Goal: Information Seeking & Learning: Learn about a topic

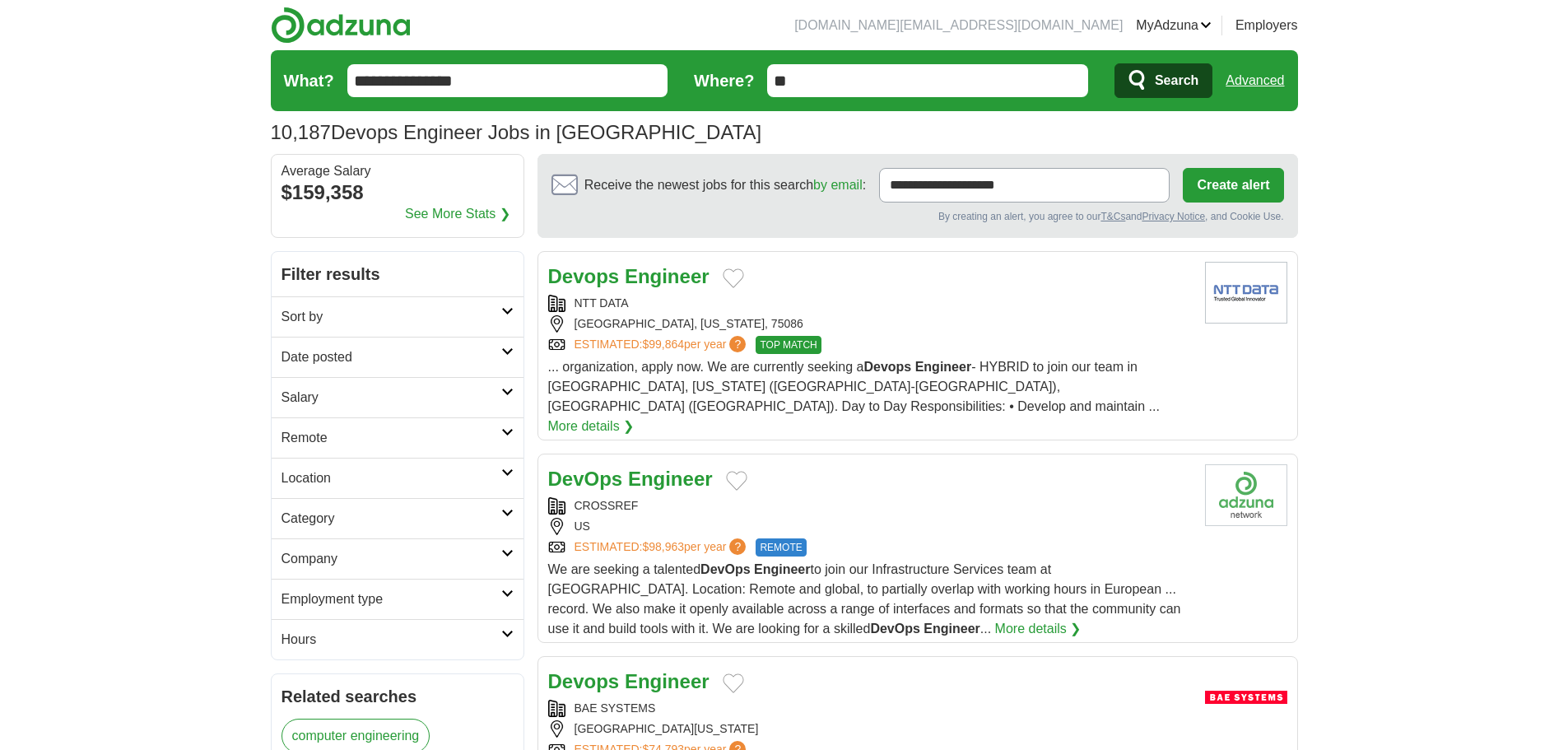
drag, startPoint x: 0, startPoint y: 0, endPoint x: 516, endPoint y: 437, distance: 676.2
click at [517, 437] on link "Remote" at bounding box center [398, 438] width 252 height 40
click at [313, 477] on link "Remote jobs" at bounding box center [318, 477] width 74 height 14
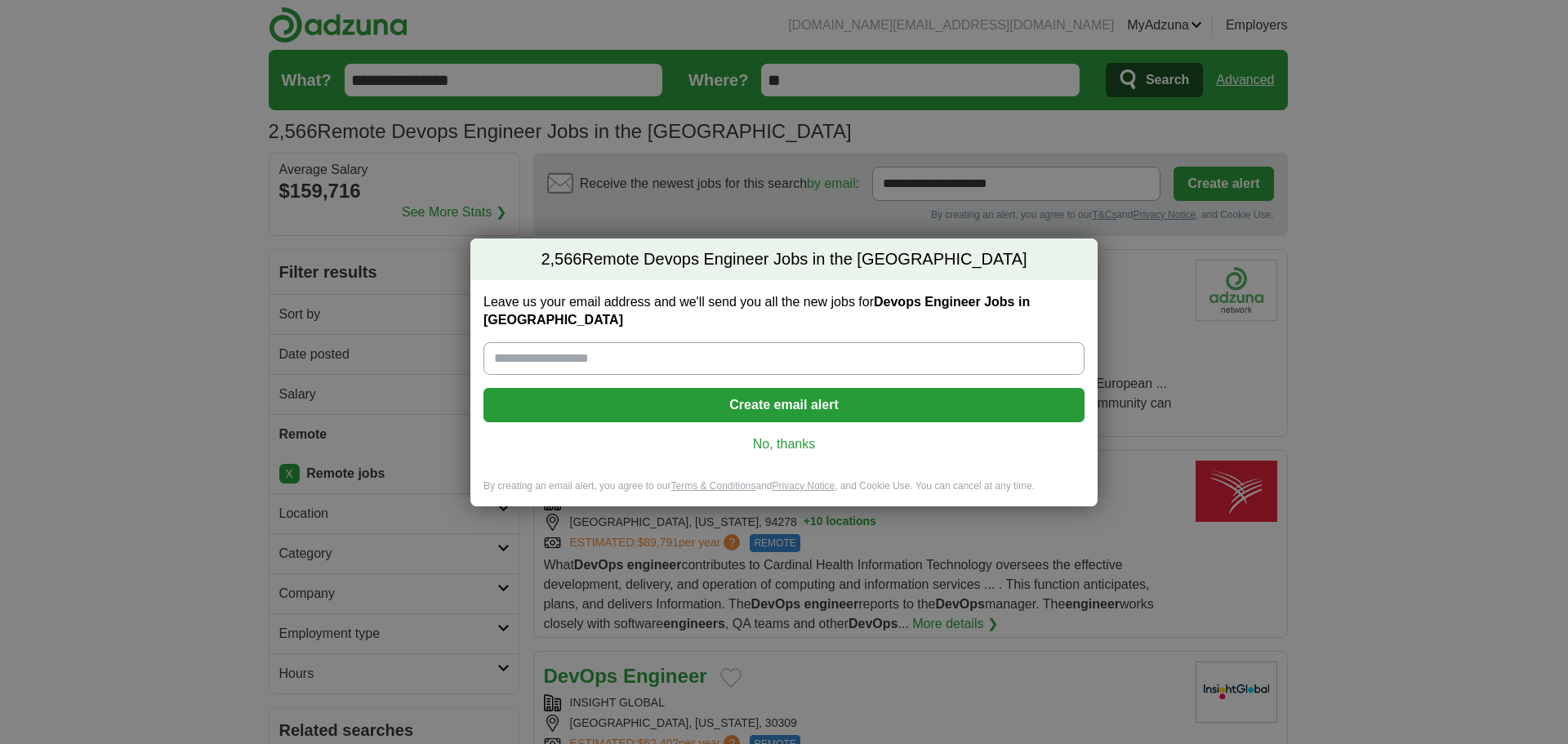
click at [798, 440] on link "No, thanks" at bounding box center [783, 443] width 575 height 18
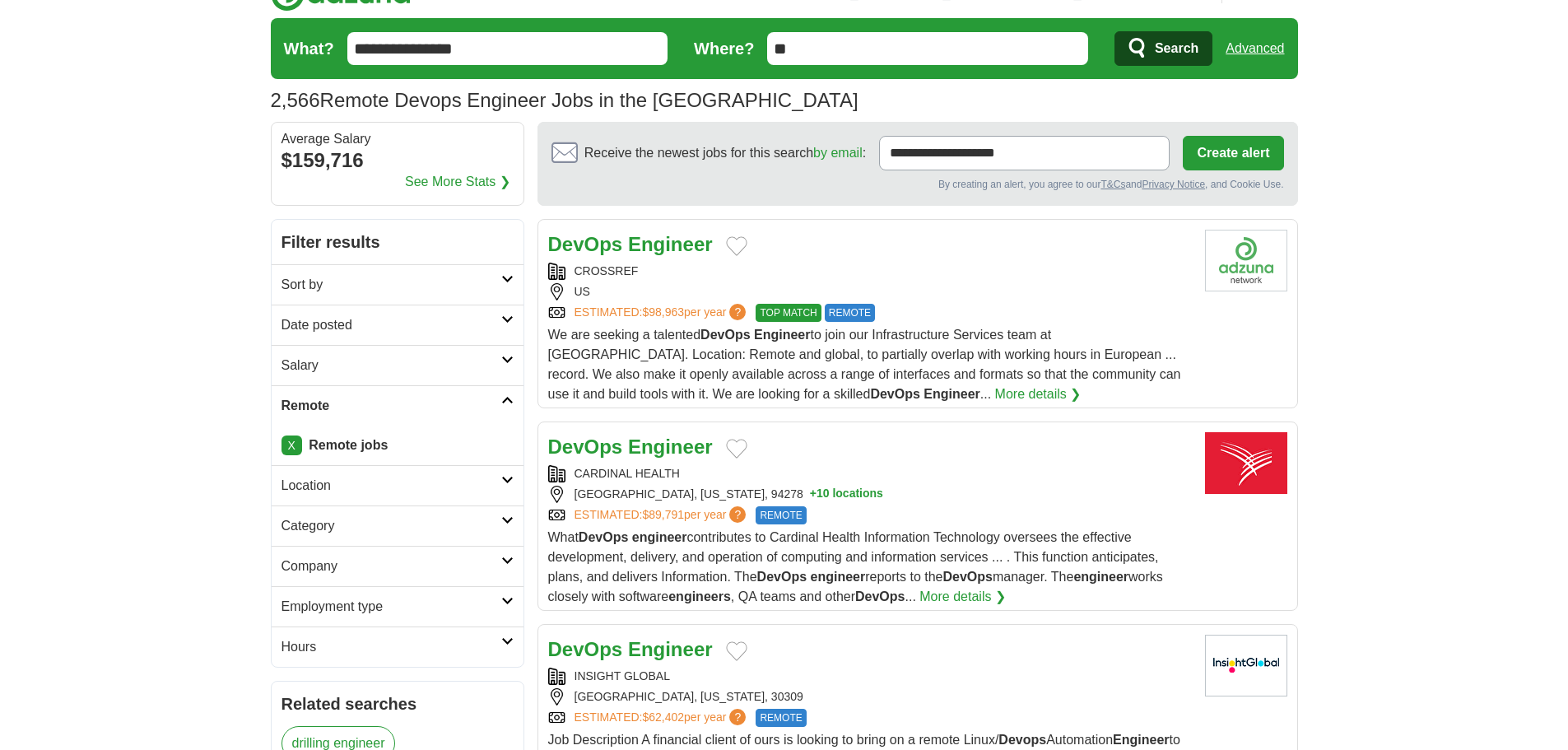
scroll to position [33, 0]
click at [501, 274] on icon at bounding box center [507, 278] width 12 height 8
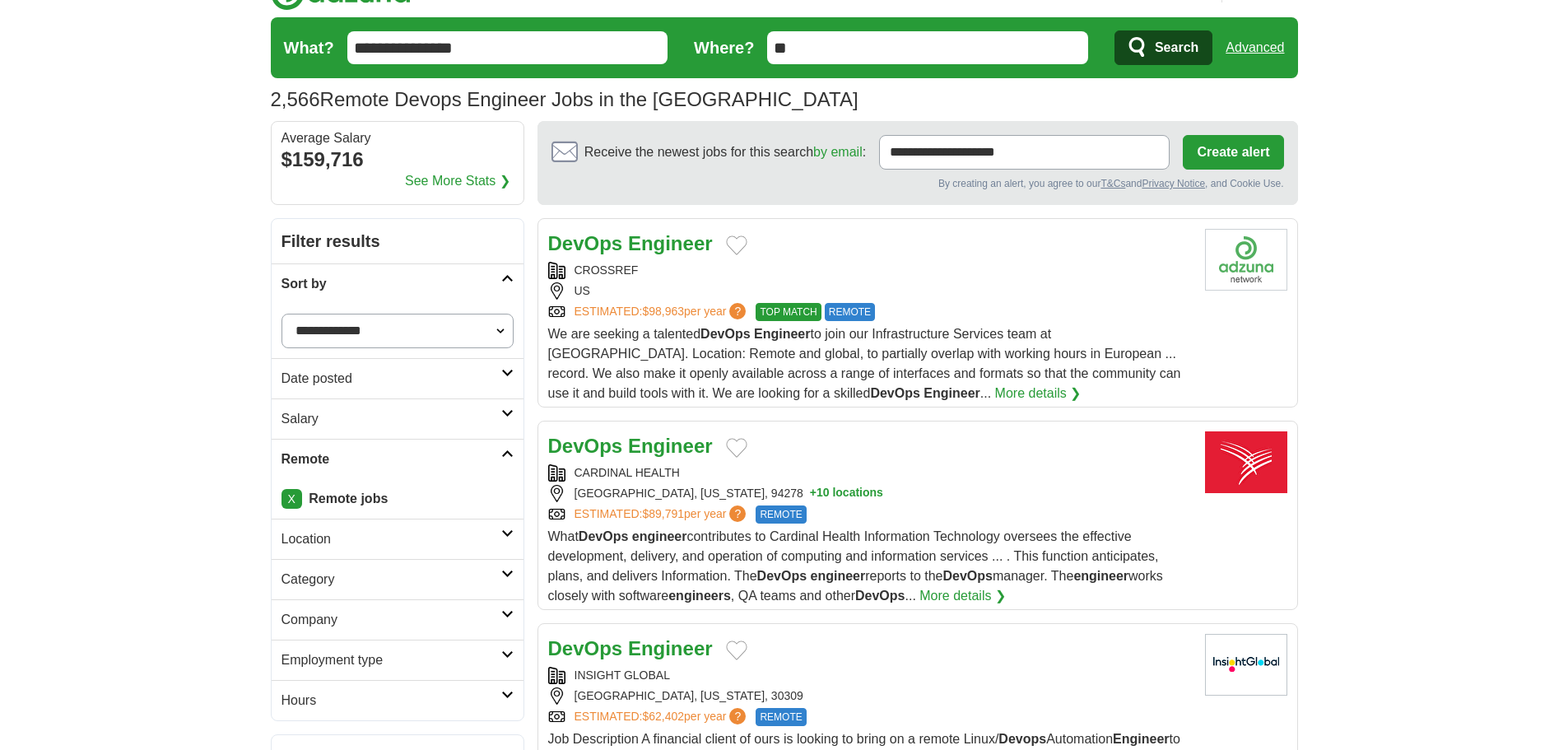
click at [405, 334] on select "**********" at bounding box center [397, 331] width 232 height 35
select select "**********"
click at [281, 313] on select "**********" at bounding box center [397, 331] width 232 height 35
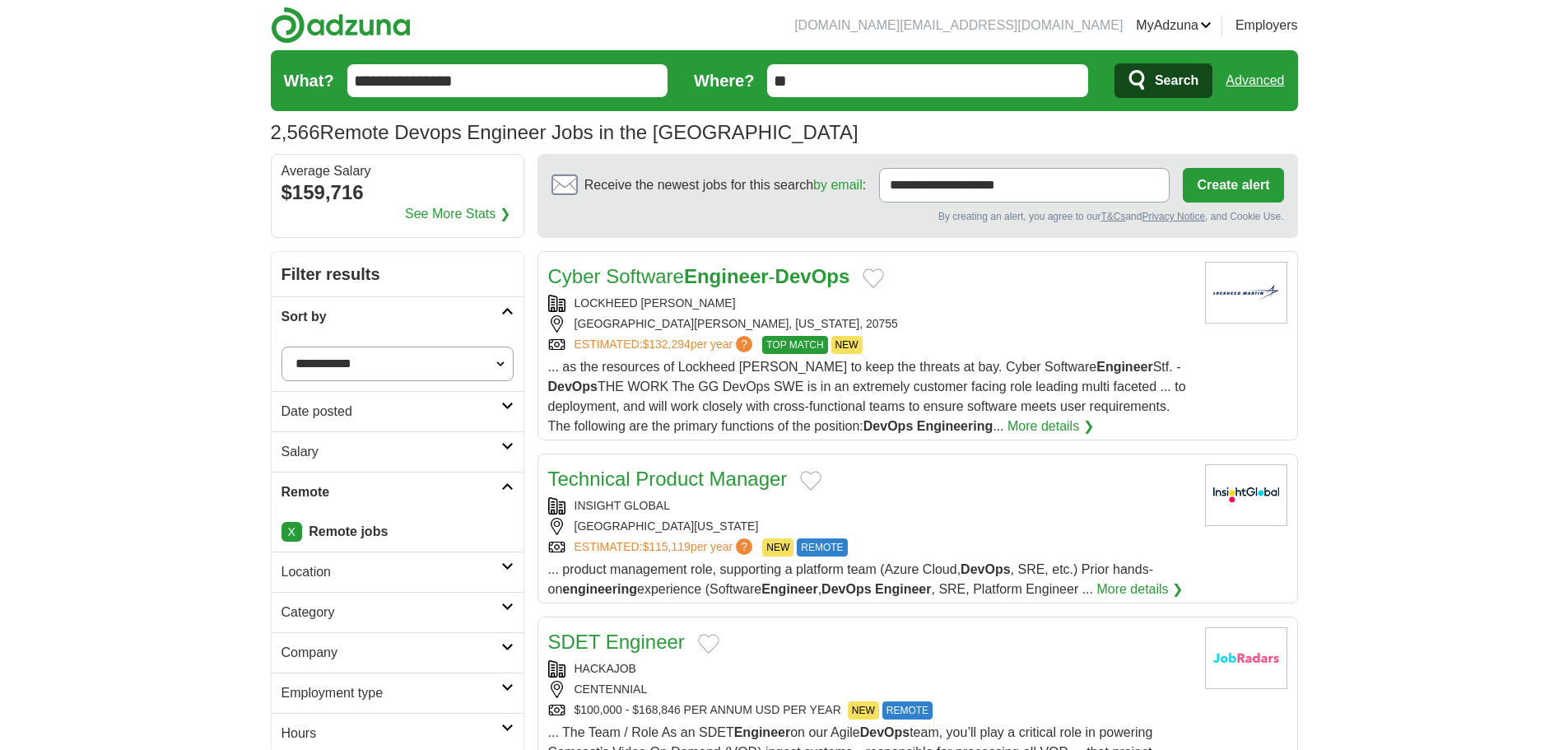
click at [503, 407] on icon at bounding box center [507, 405] width 12 height 8
click at [347, 452] on link "Last 24 hours" at bounding box center [397, 451] width 232 height 20
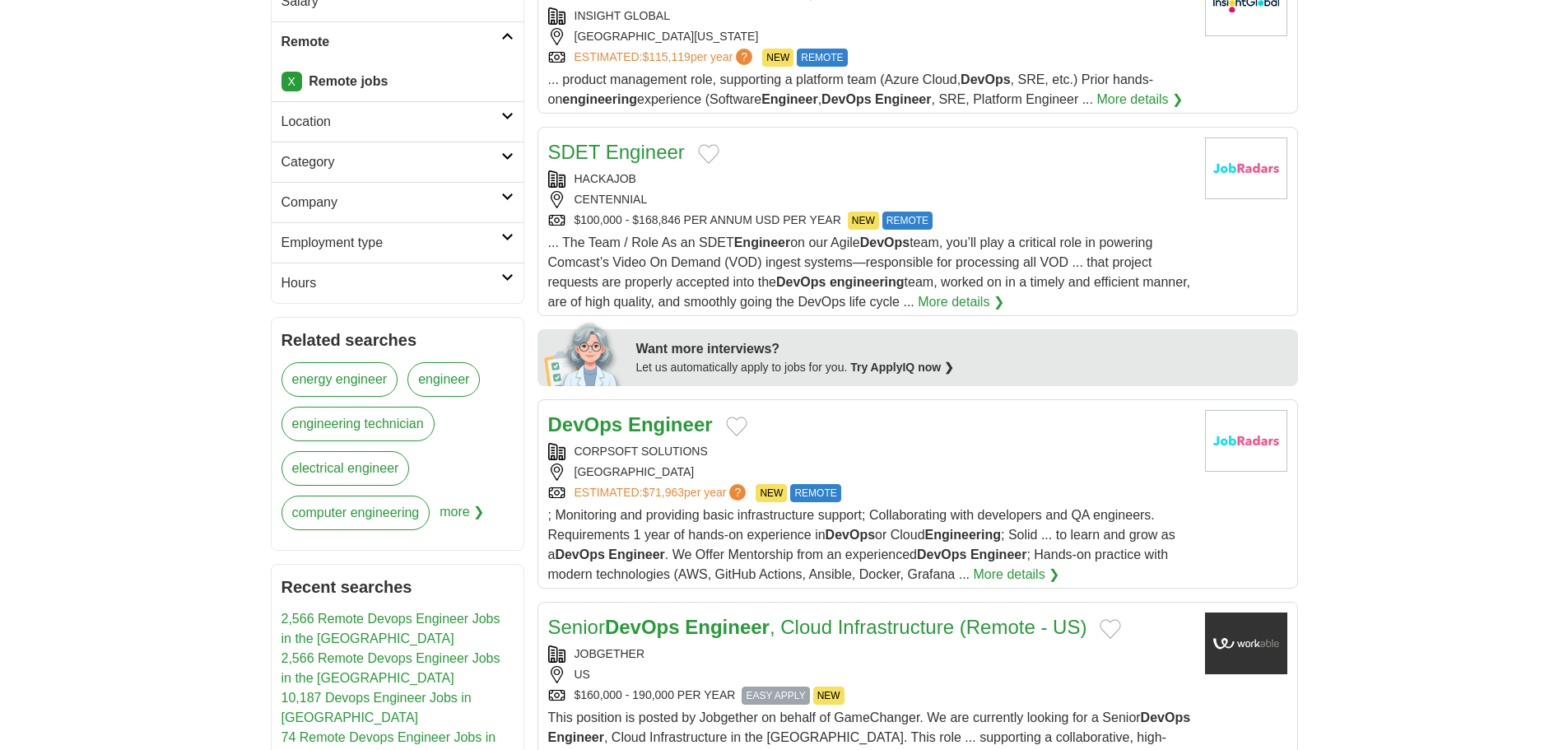
scroll to position [494, 0]
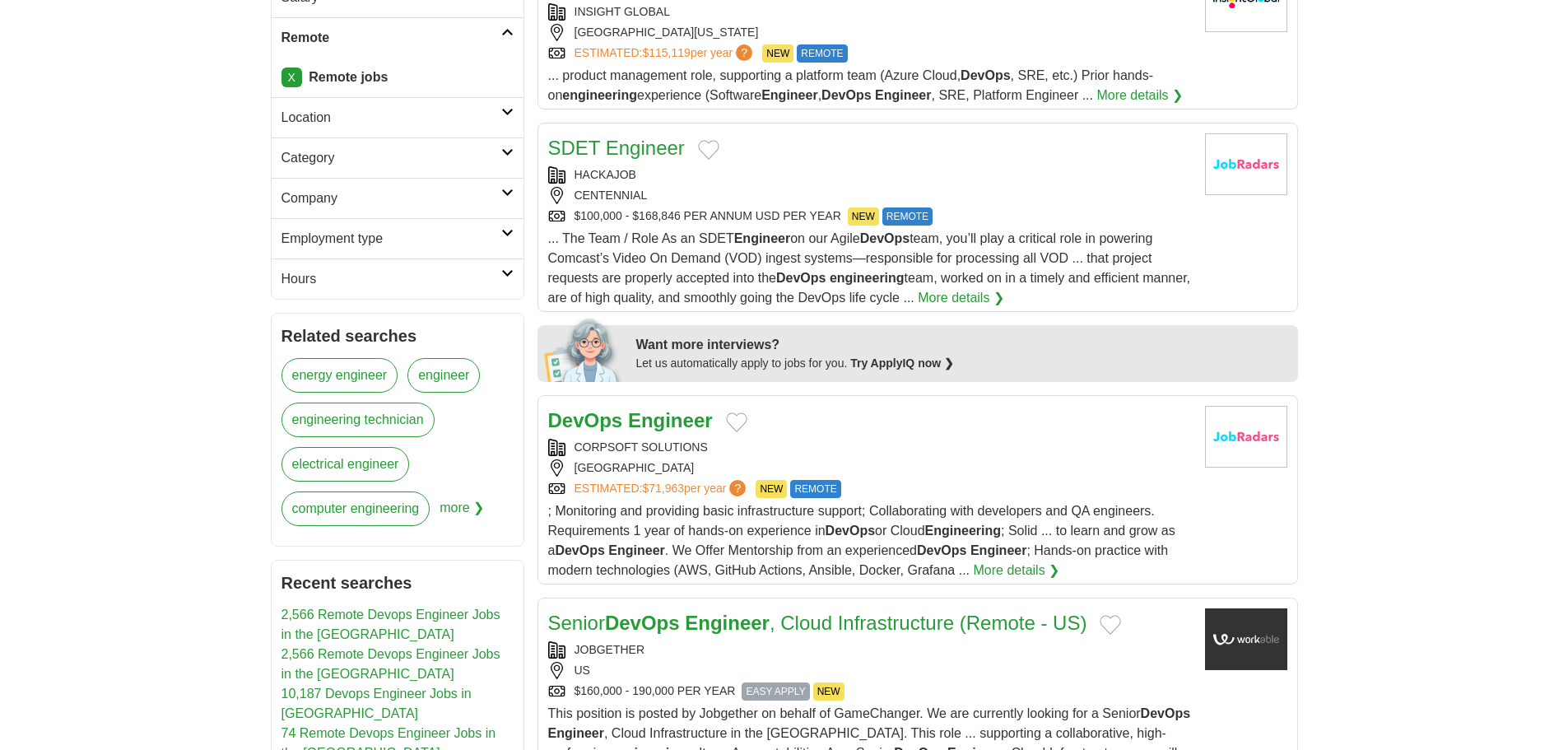
click at [814, 424] on div "DevOps Engineer" at bounding box center [869, 420] width 643 height 30
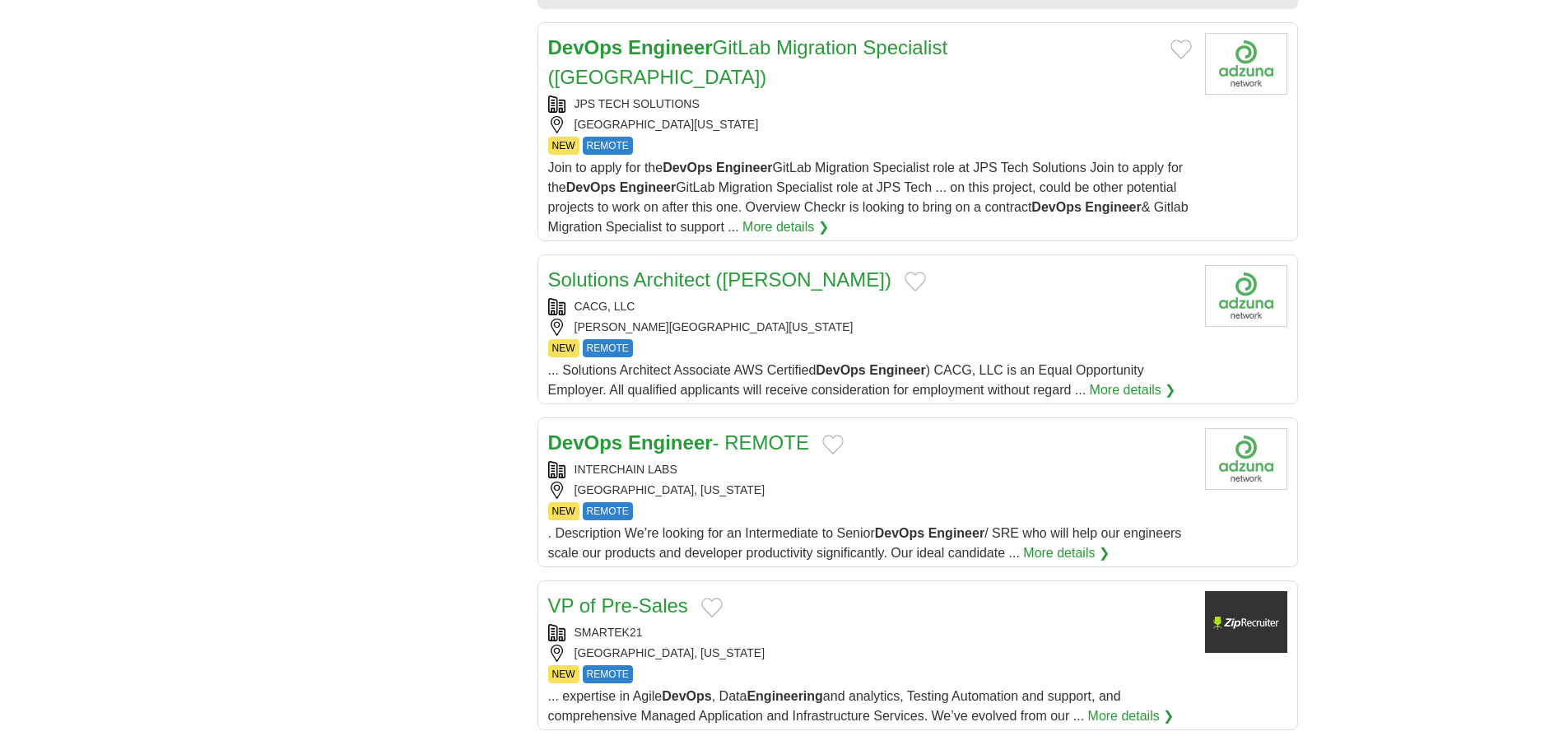
scroll to position [1646, 0]
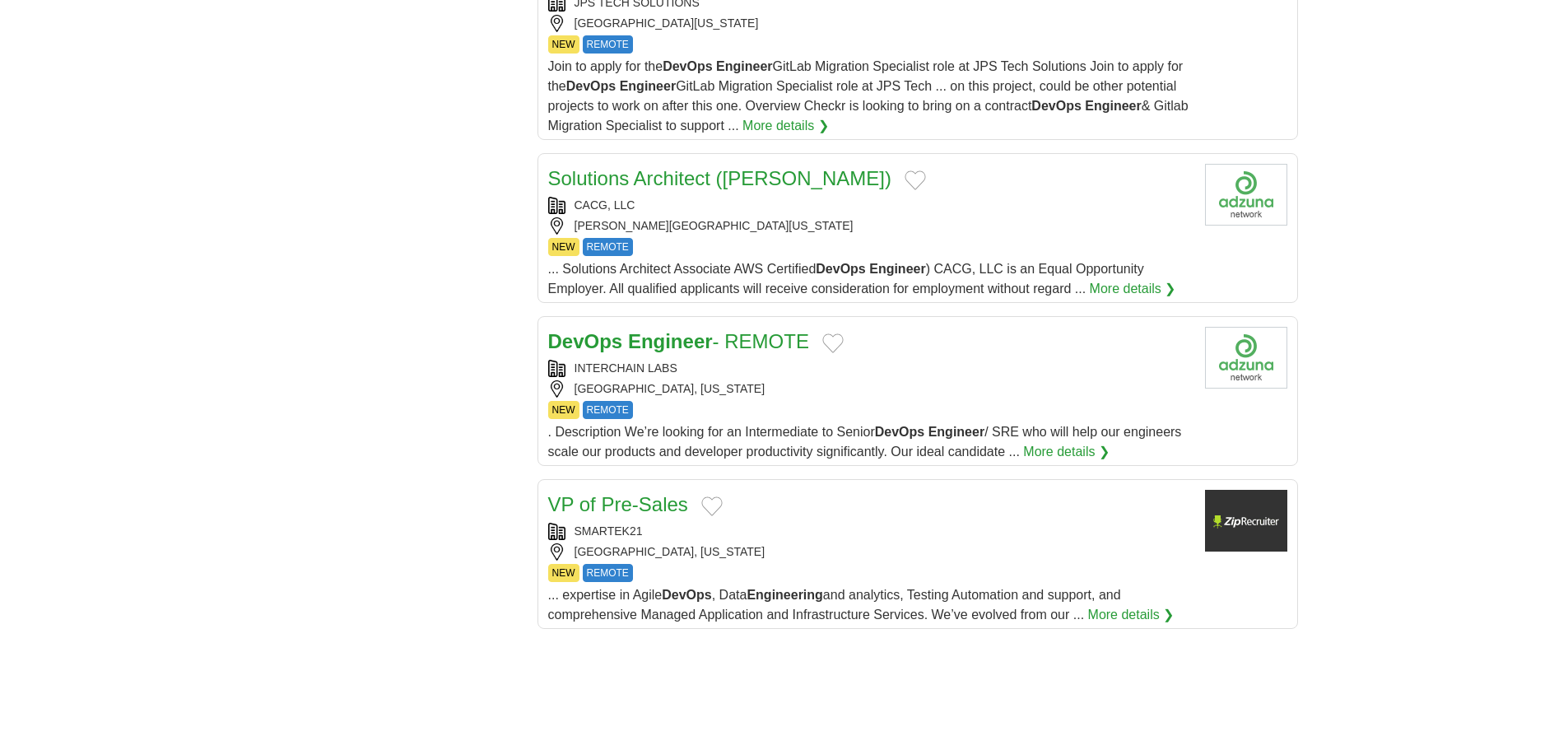
click at [837, 380] on div "NY, NEW YORK" at bounding box center [869, 389] width 643 height 17
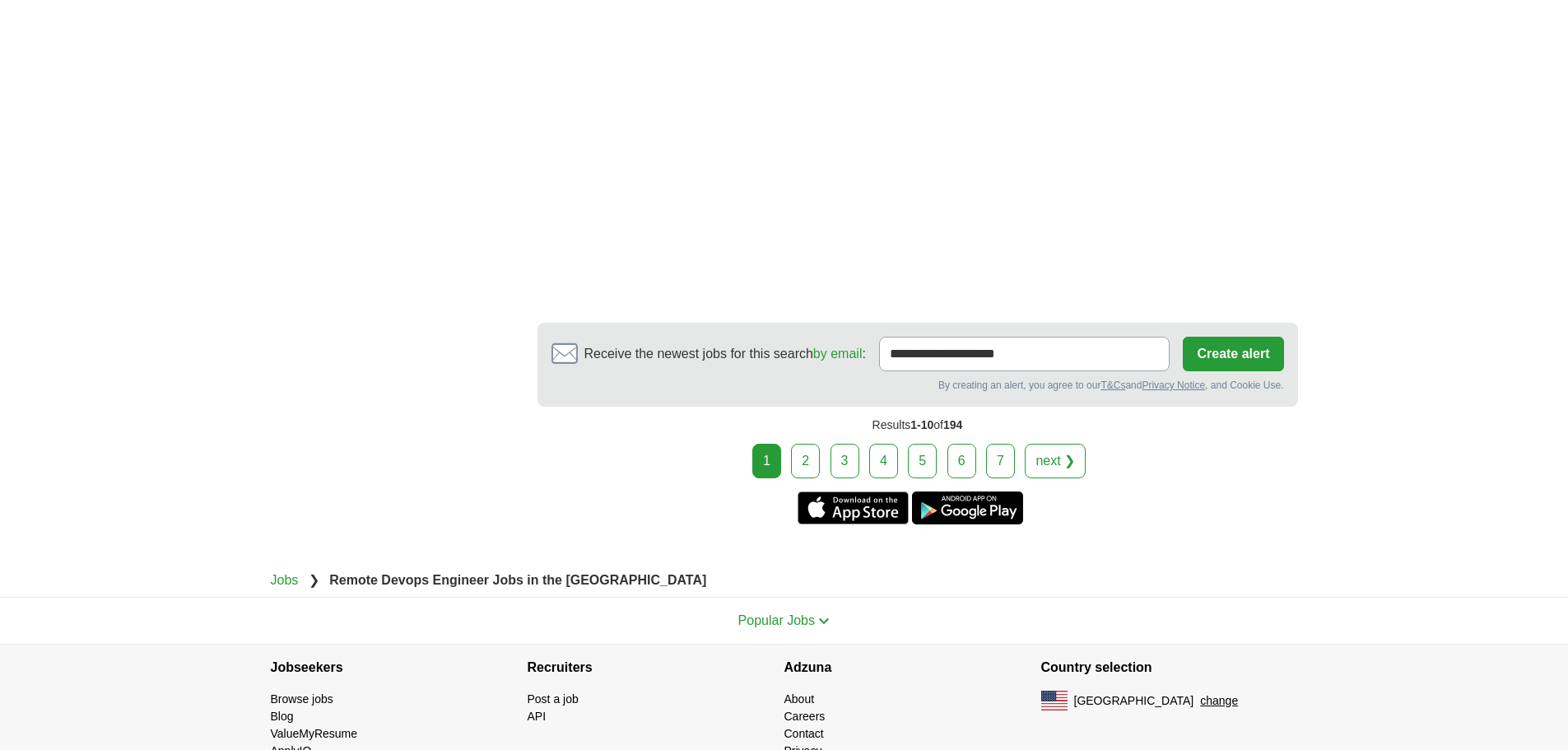
scroll to position [2731, 0]
click at [820, 443] on link "2" at bounding box center [805, 460] width 29 height 35
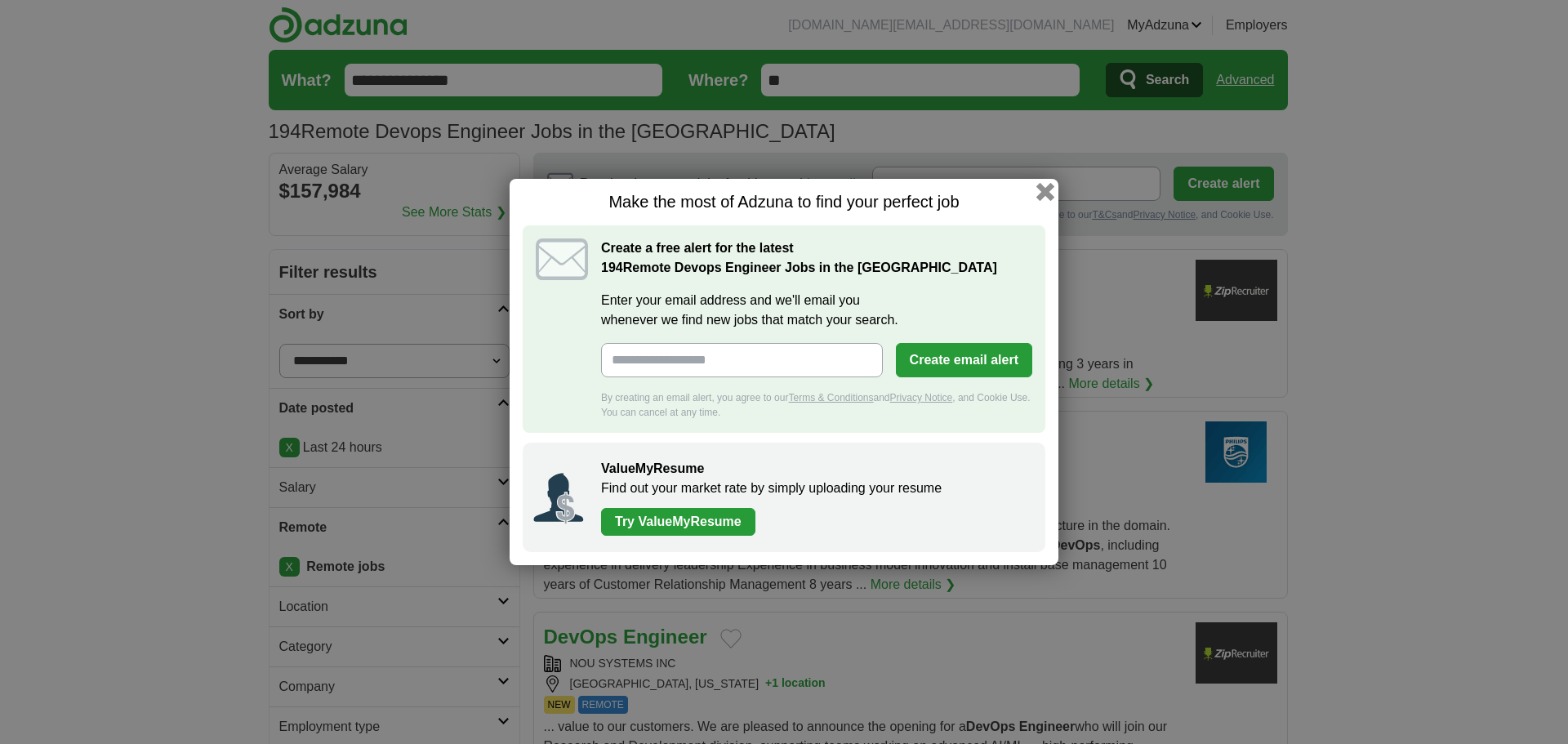
click at [1046, 186] on button "button" at bounding box center [1045, 191] width 18 height 18
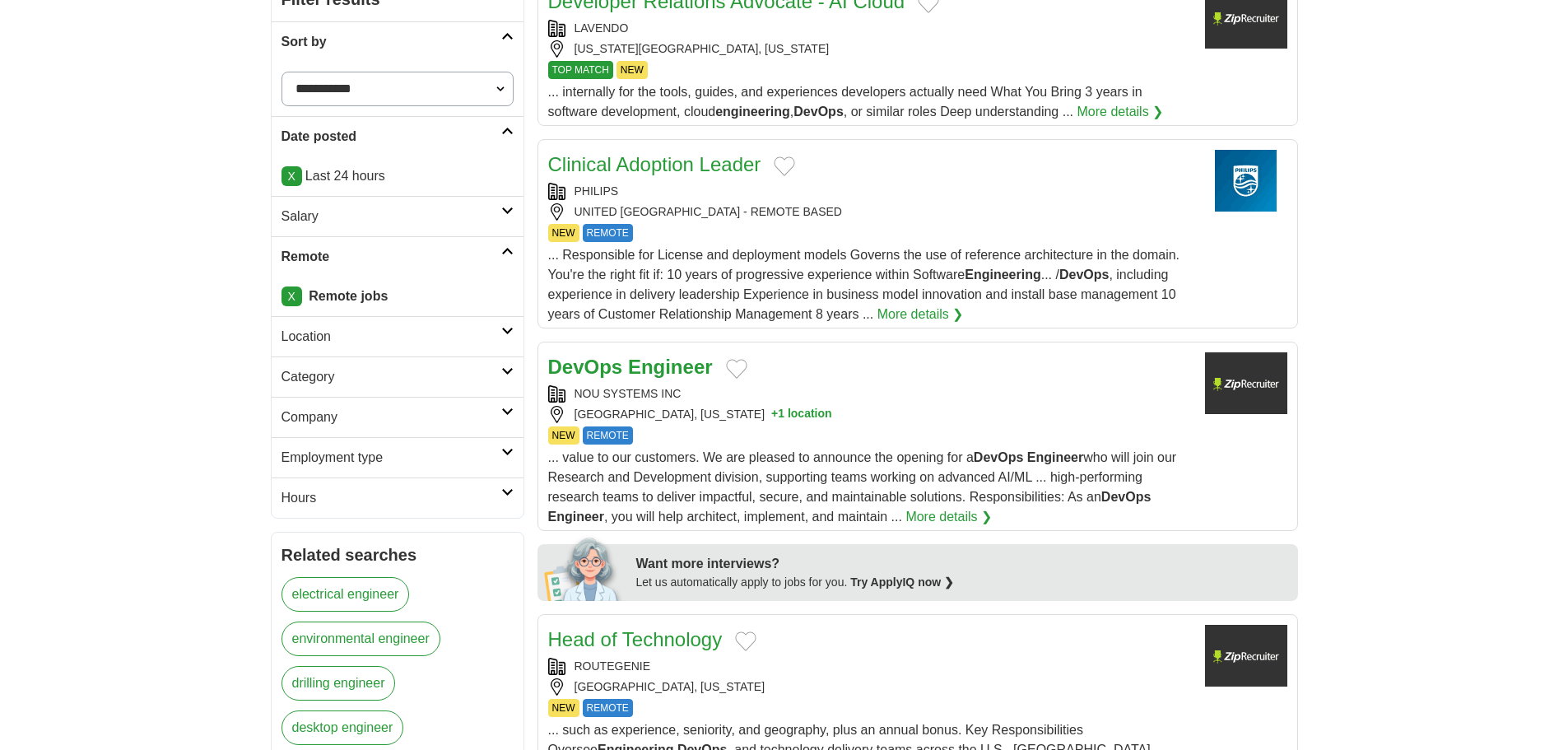
scroll to position [286, 0]
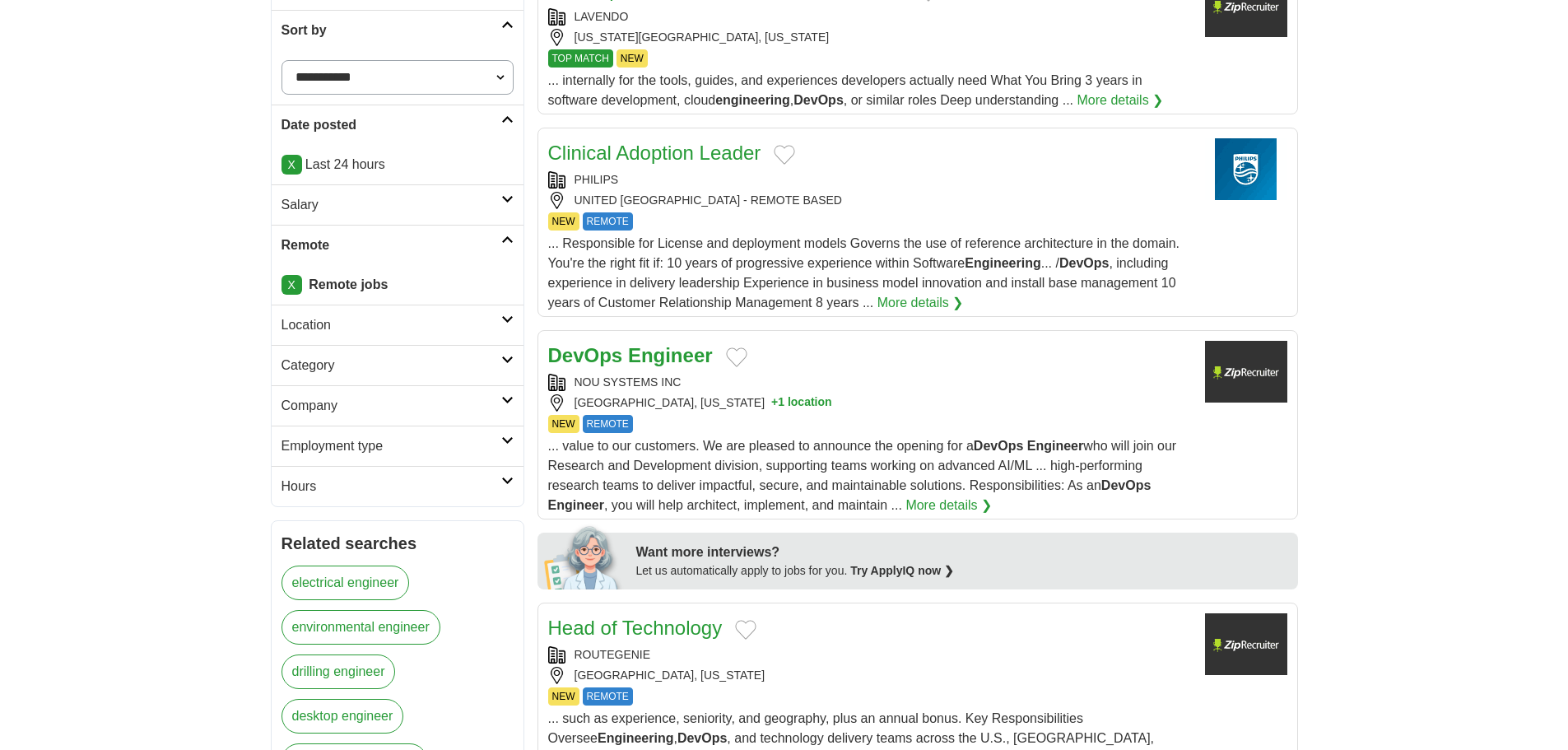
click at [913, 379] on div "NOU SYSTEMS INC" at bounding box center [869, 382] width 643 height 17
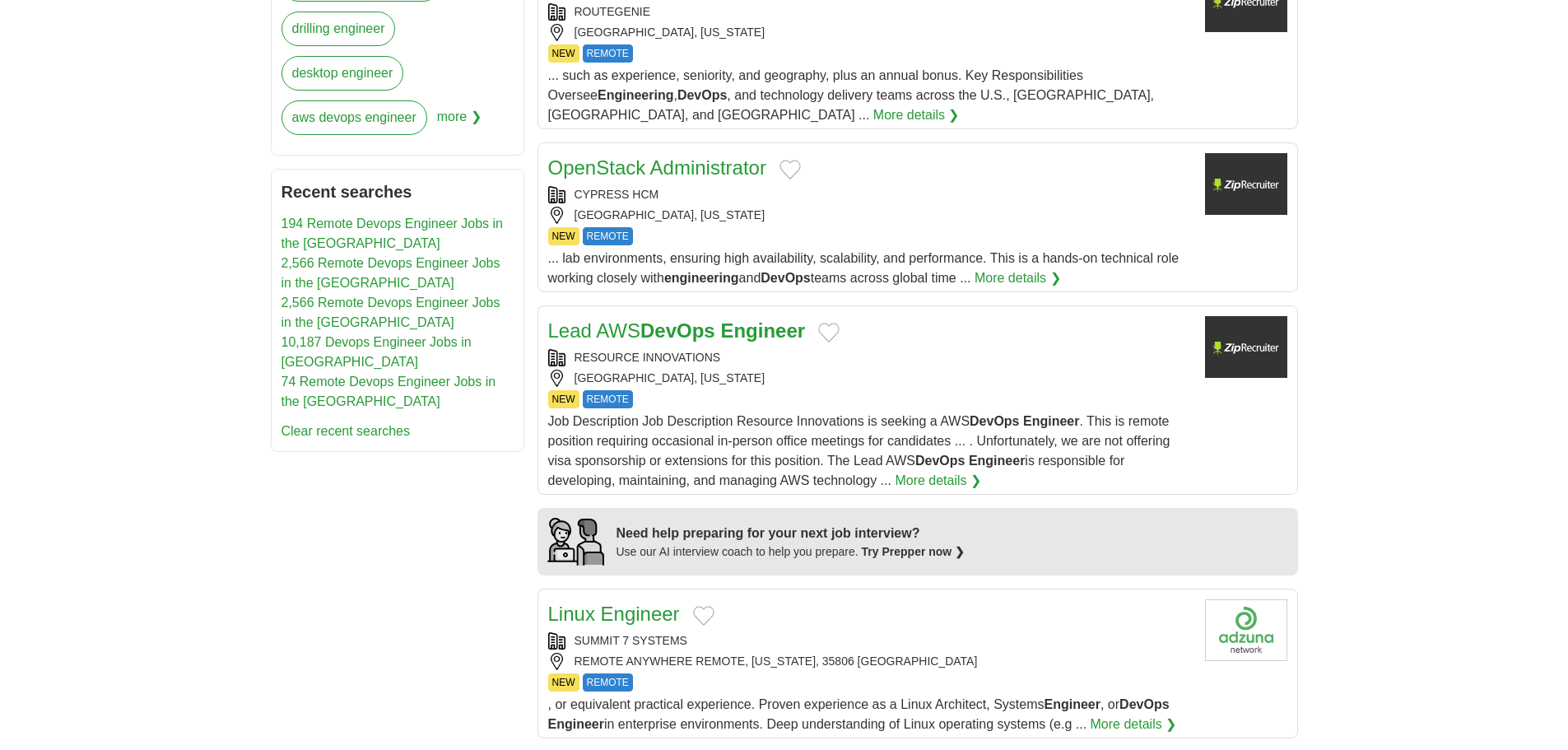
scroll to position [930, 0]
click at [917, 361] on div "RESOURCE INNOVATIONS" at bounding box center [869, 357] width 643 height 17
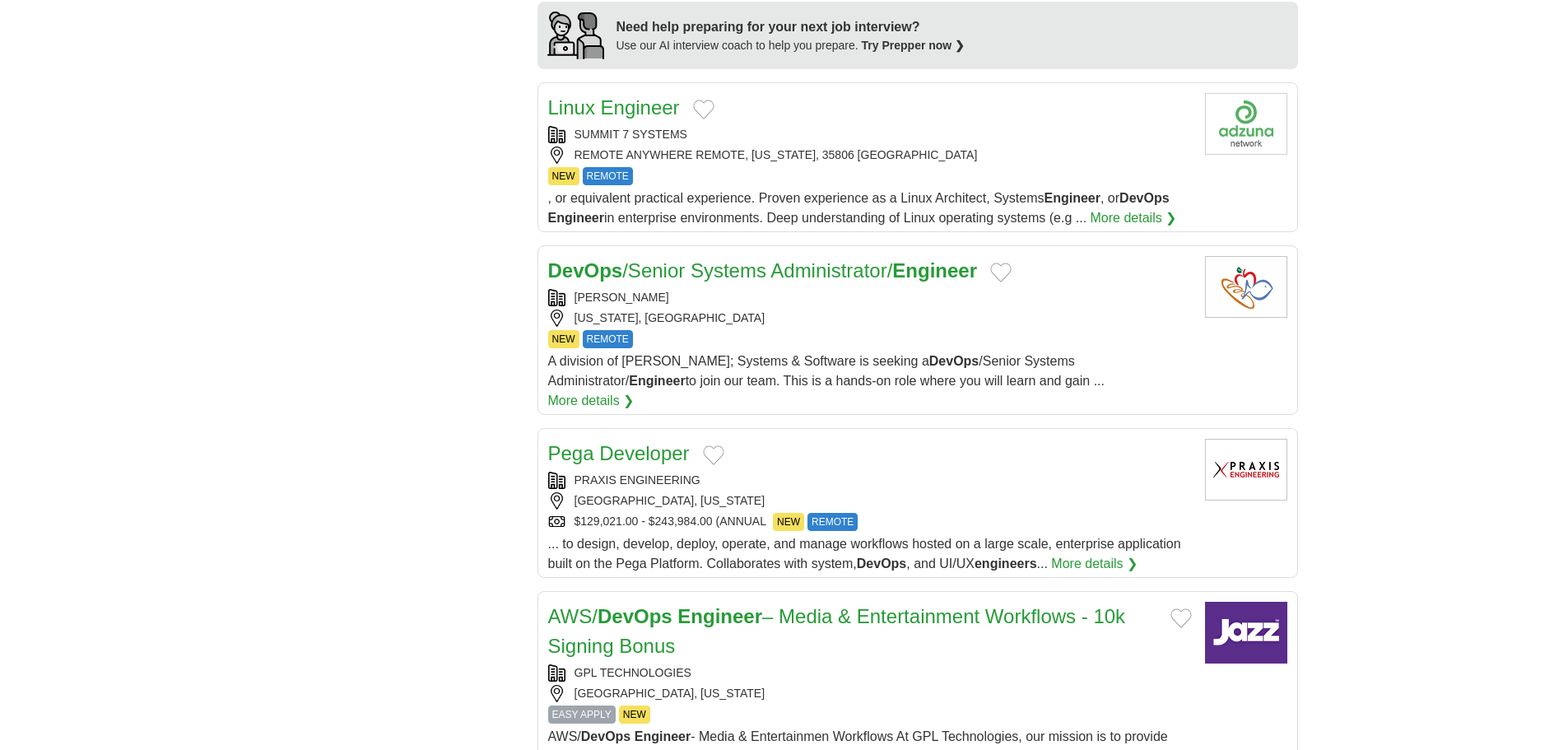
scroll to position [1436, 0]
click at [873, 302] on div "[PERSON_NAME]" at bounding box center [869, 297] width 643 height 17
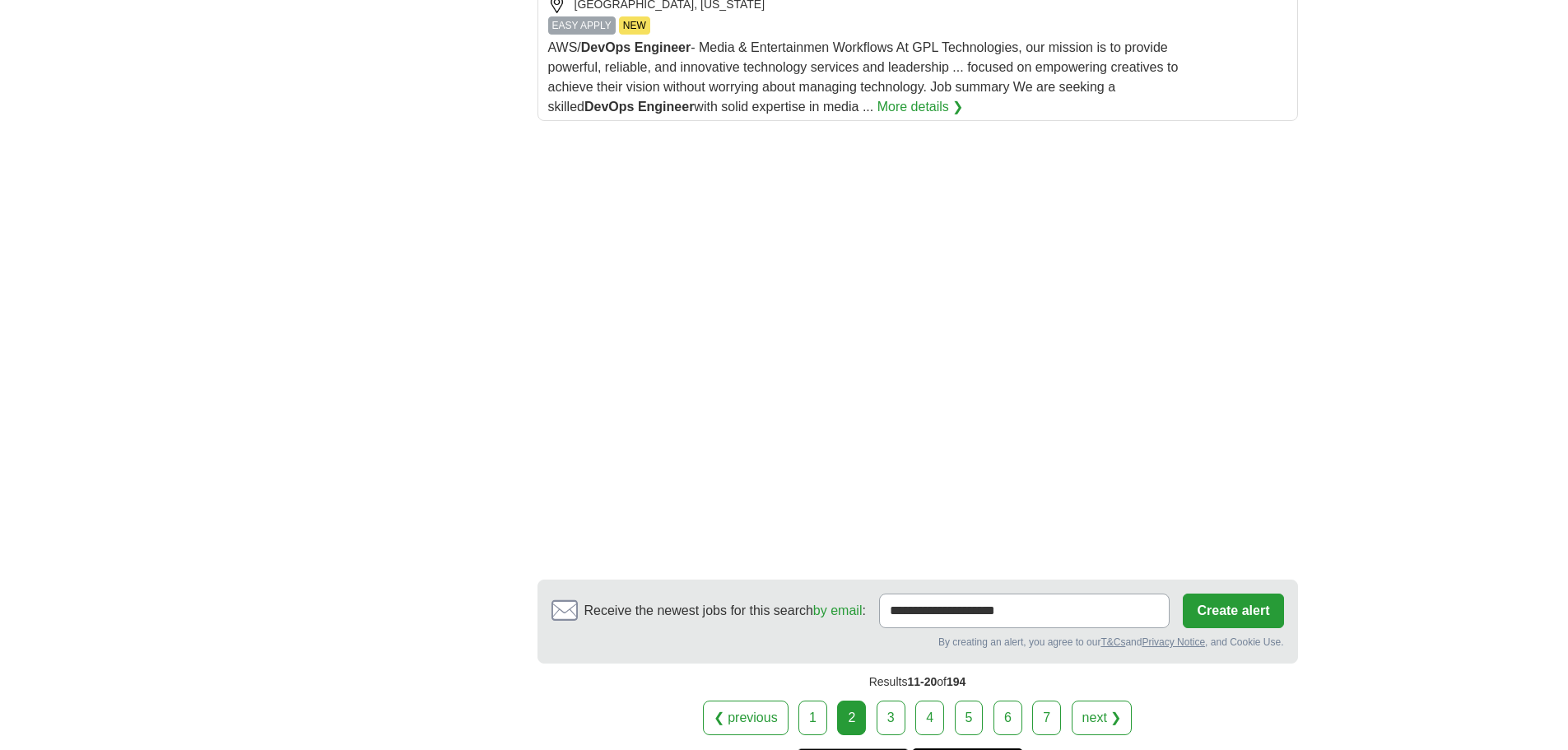
scroll to position [2177, 0]
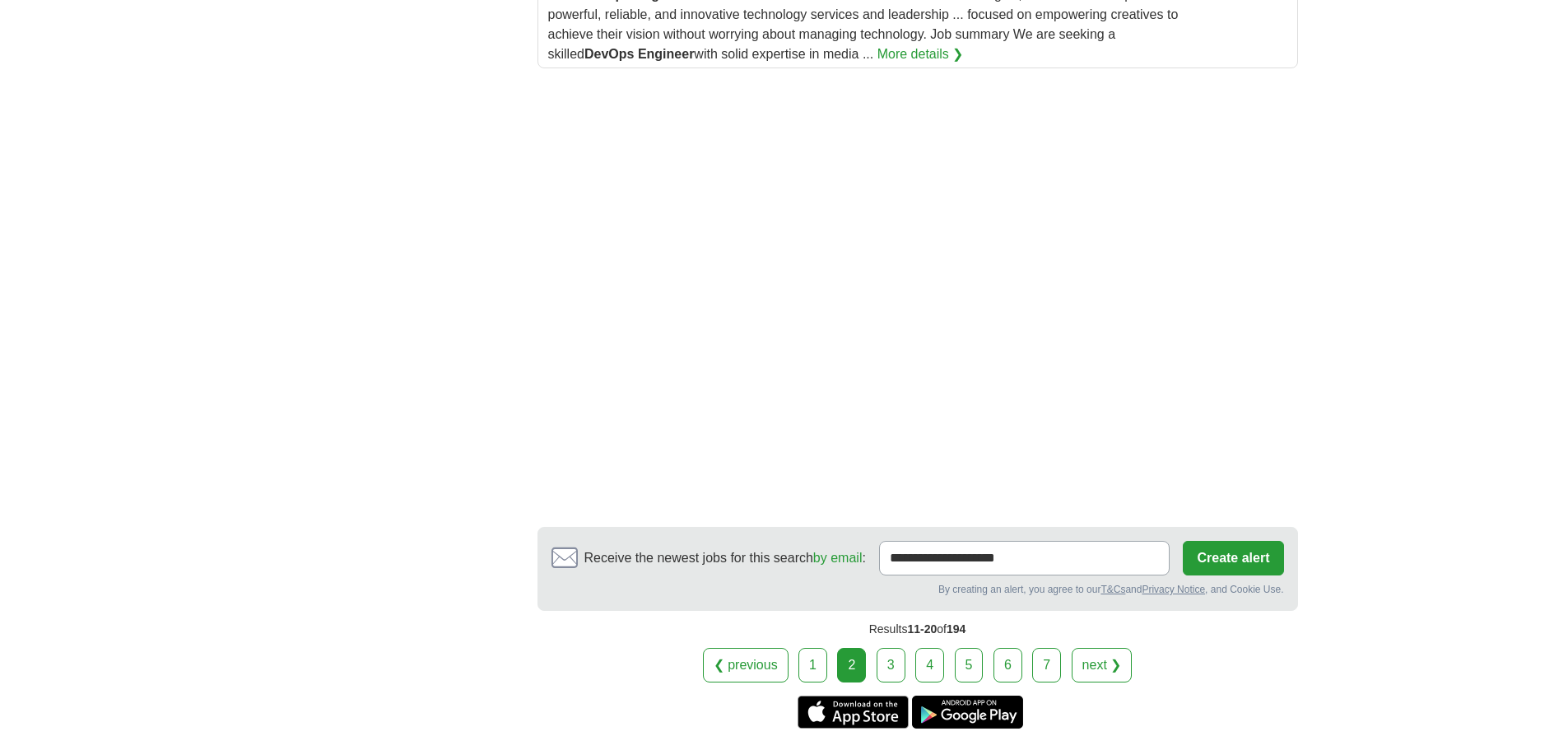
click at [897, 648] on link "3" at bounding box center [891, 665] width 29 height 35
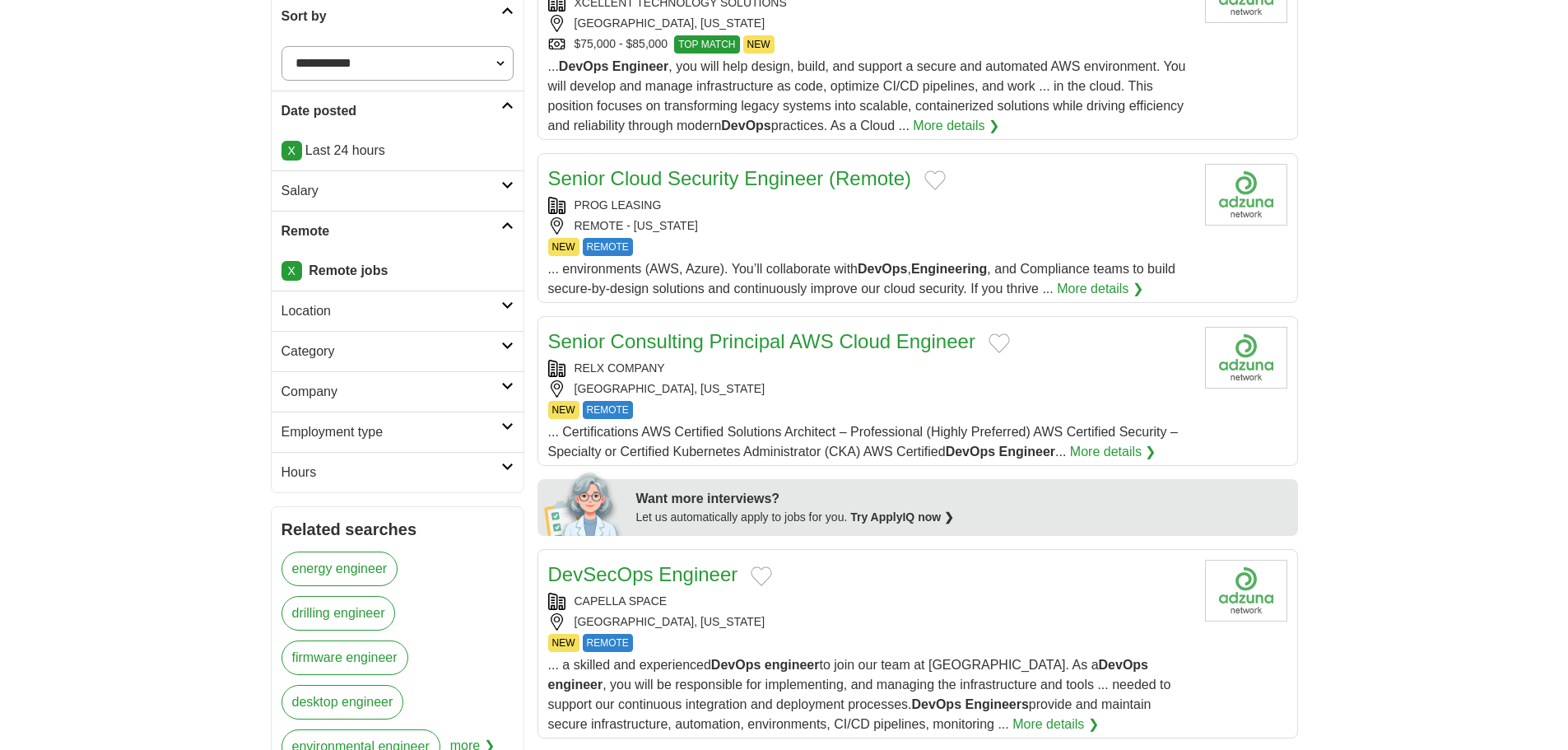
scroll to position [329, 0]
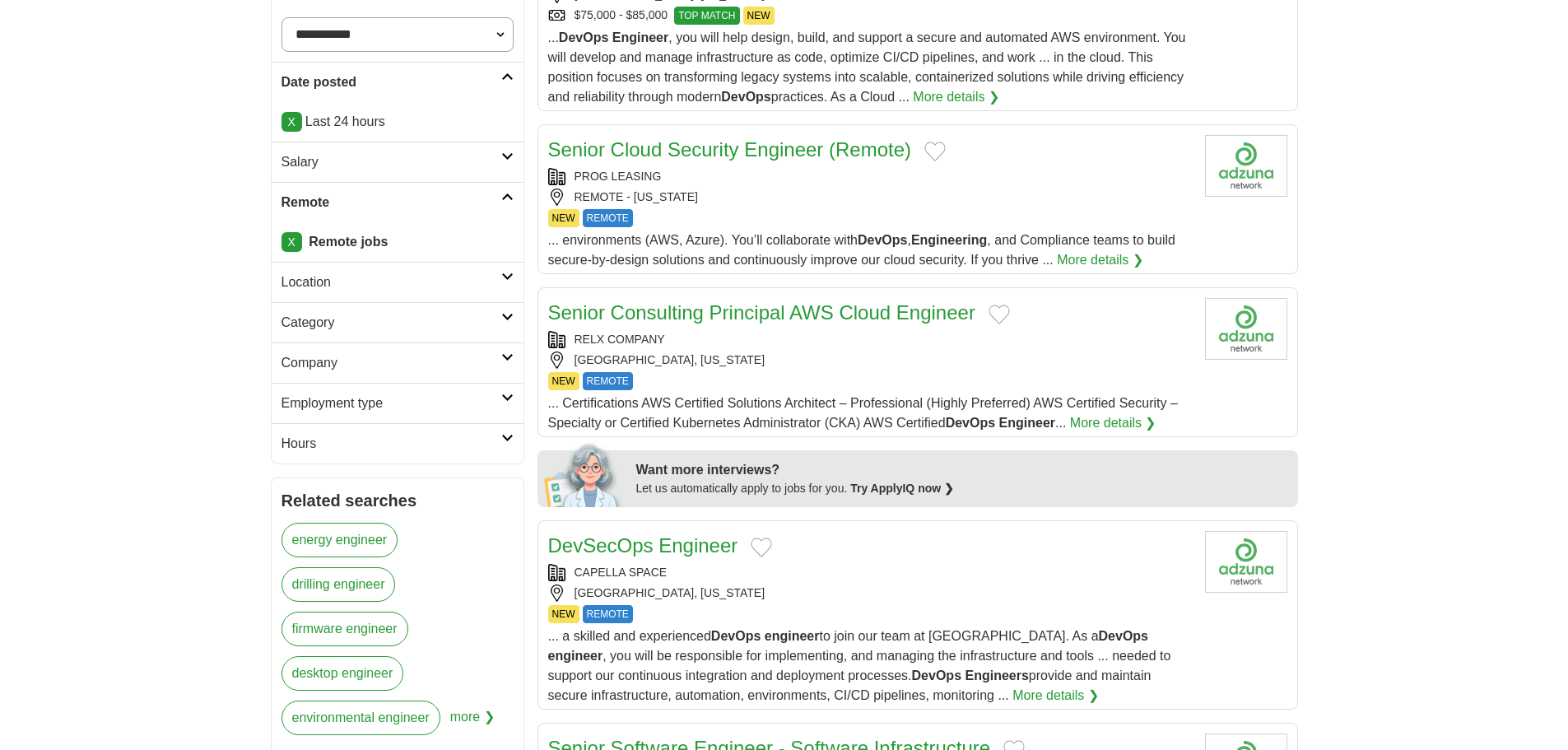
click at [787, 352] on div "RALEIGH, NORTH CAROLINA" at bounding box center [869, 360] width 643 height 17
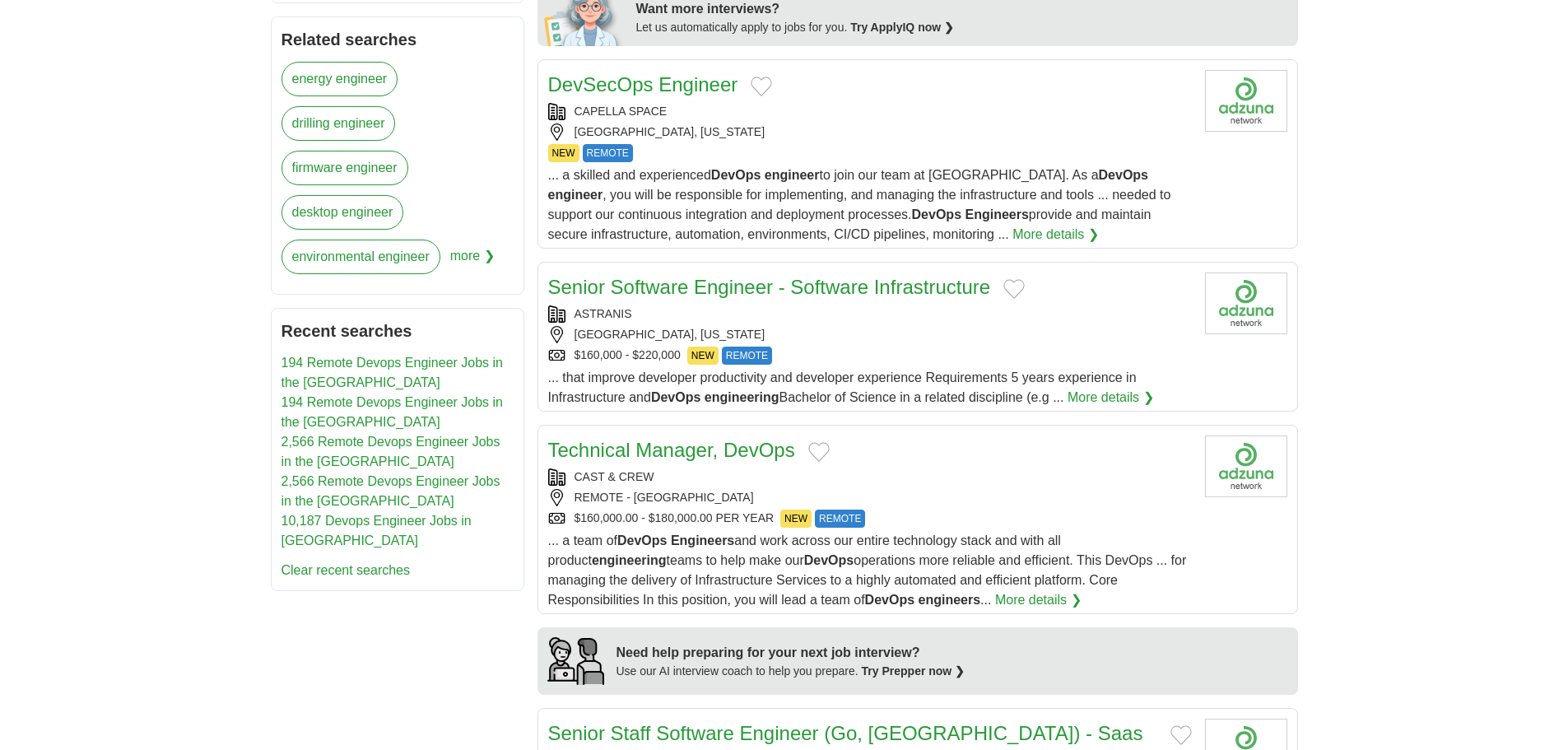
scroll to position [819, 0]
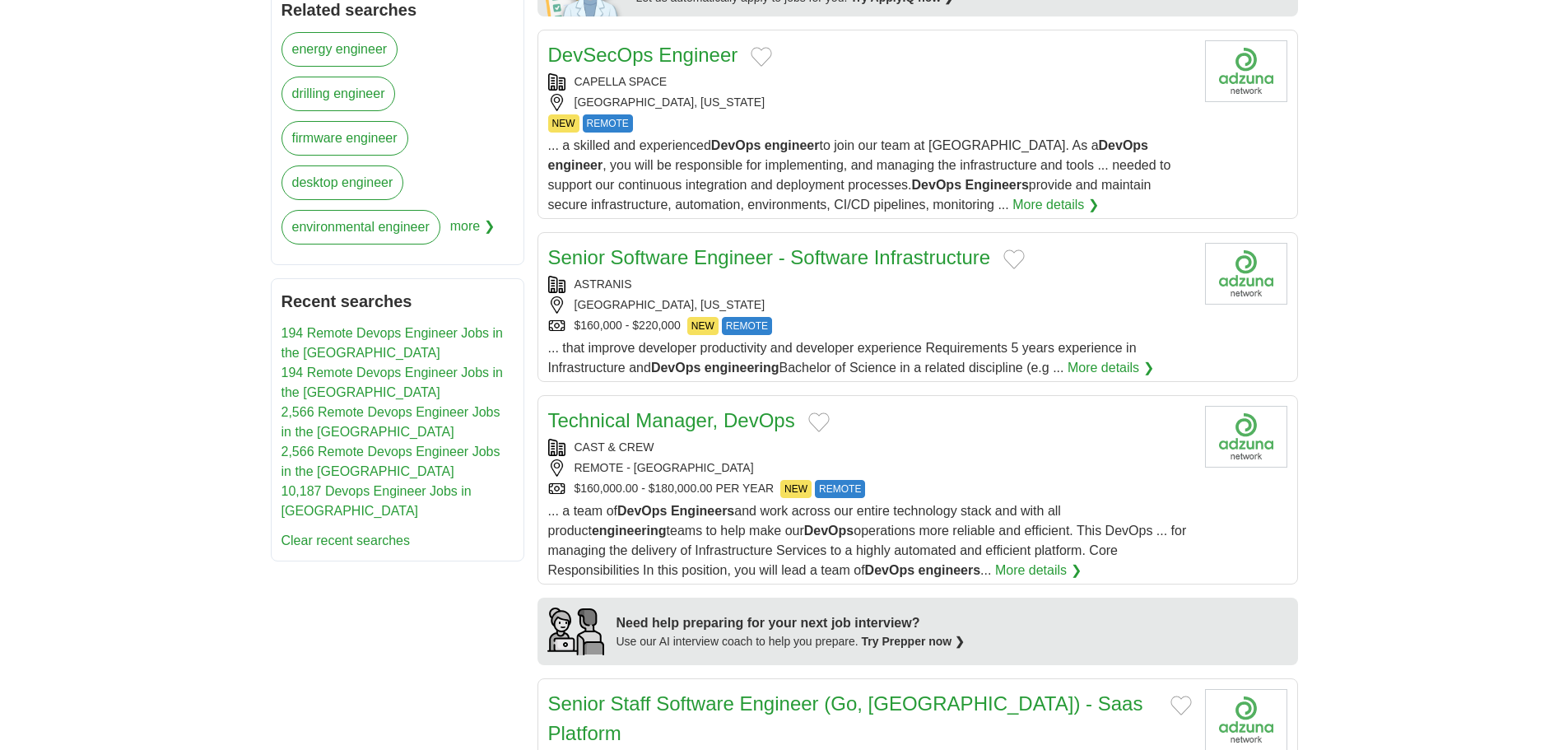
click at [899, 458] on div "CAST & CREW REMOTE - UNITED STATES OF AMERICA $160,000.00 - $180,000.00 PER YEA…" at bounding box center [869, 468] width 643 height 59
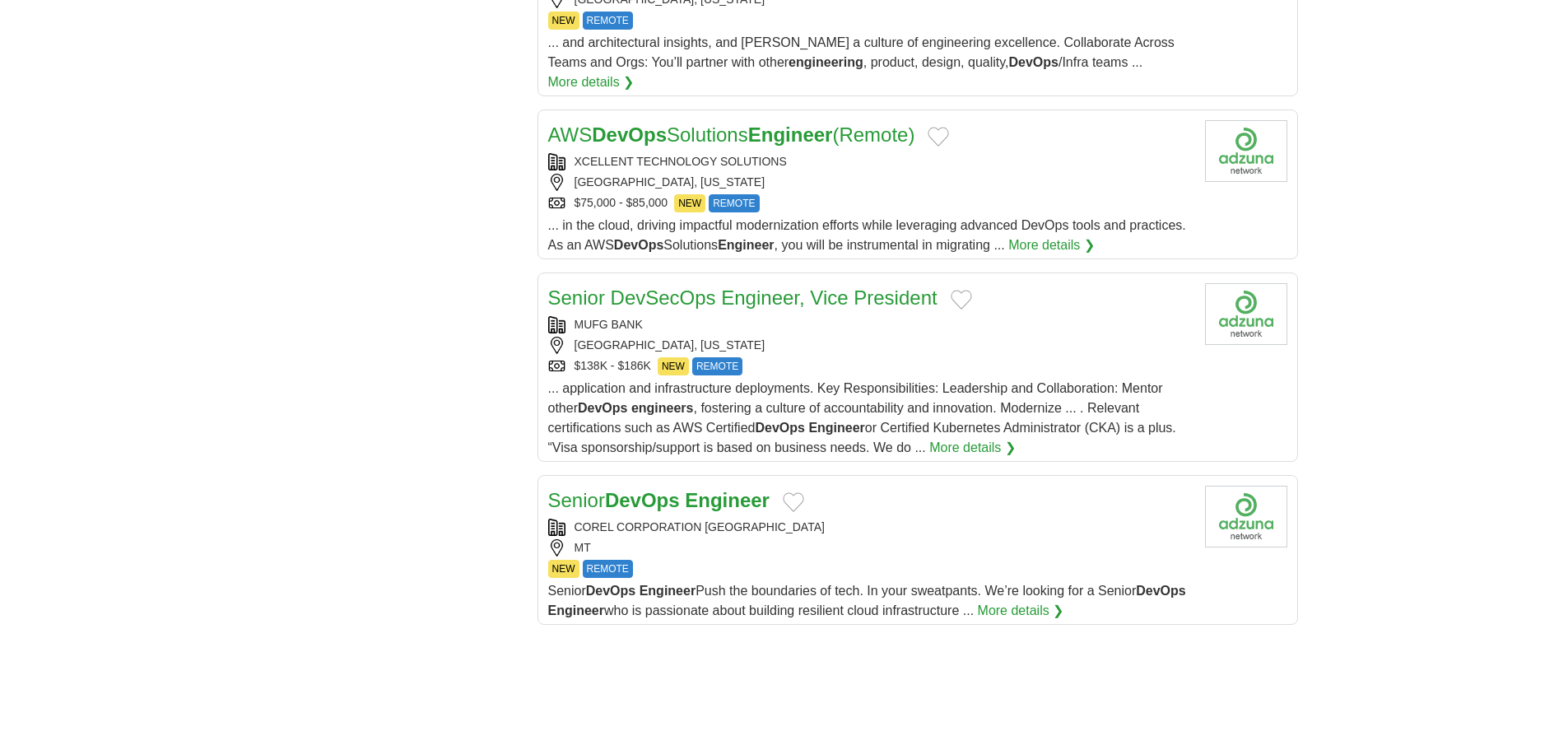
scroll to position [1602, 0]
click at [878, 538] on div "MT" at bounding box center [869, 547] width 643 height 17
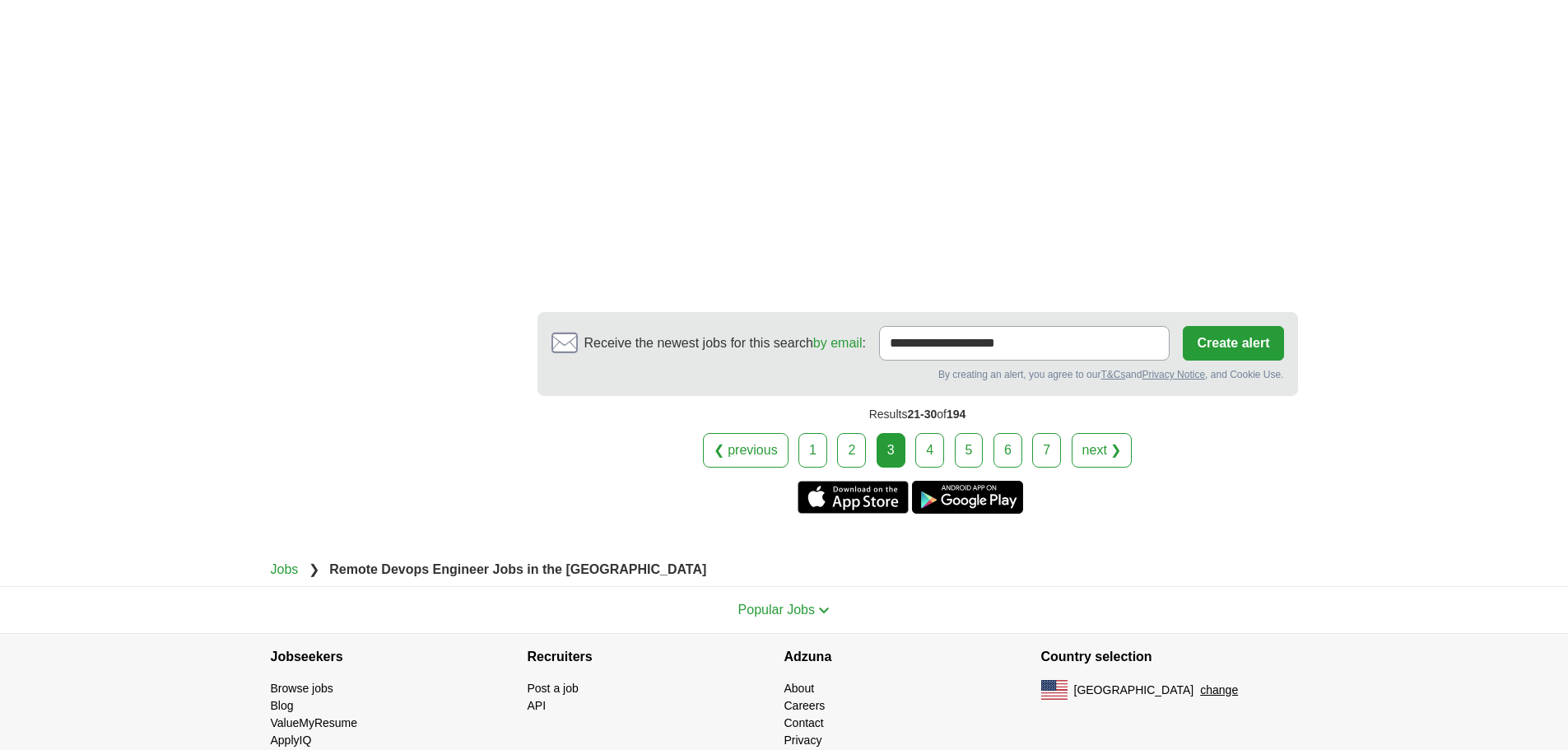
scroll to position [2709, 0]
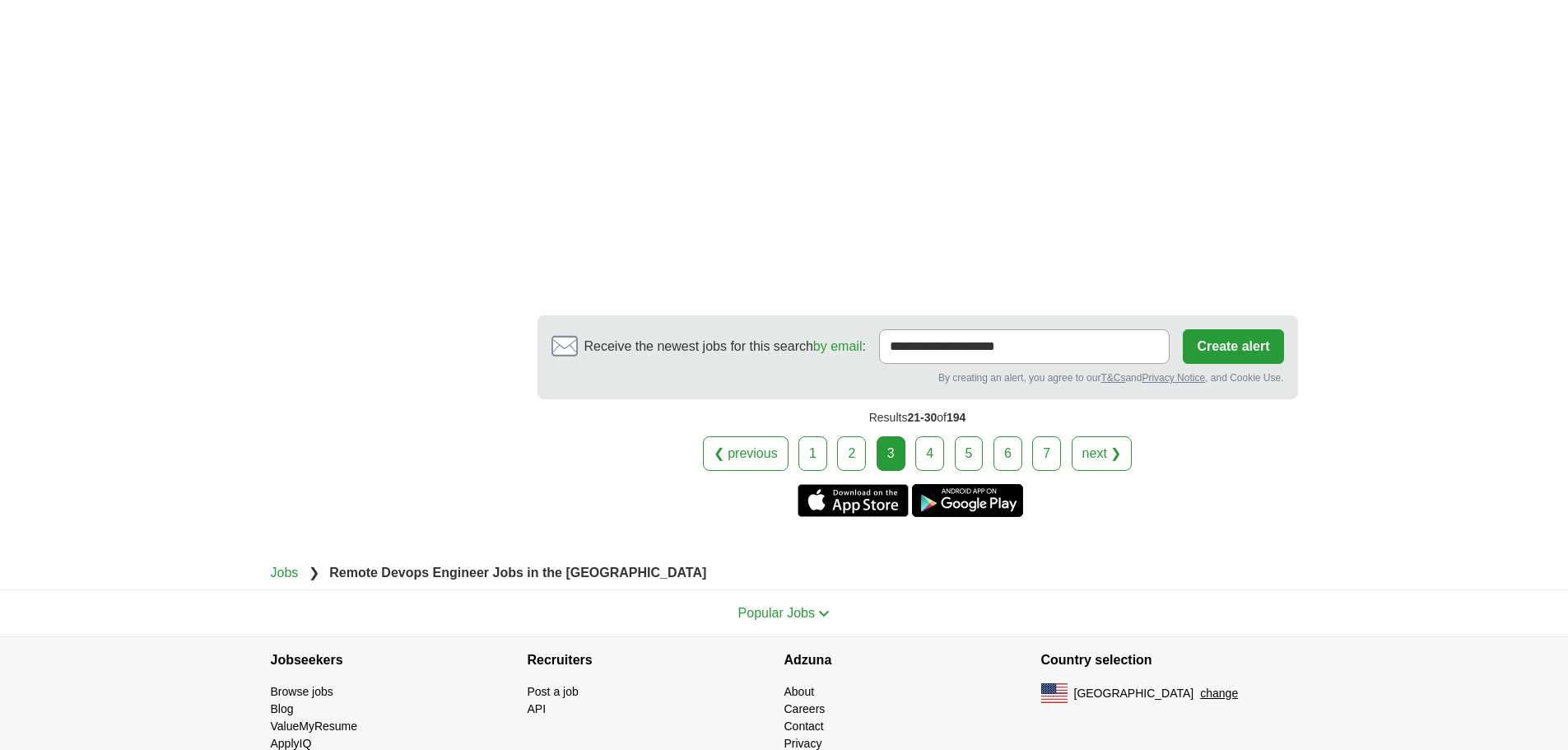
click at [932, 437] on link "4" at bounding box center [929, 454] width 29 height 35
